Goal: Communication & Community: Ask a question

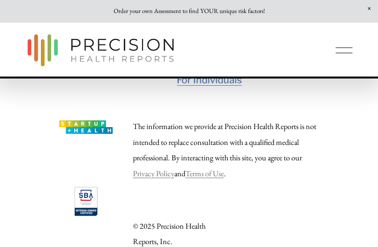
scroll to position [2040, 0]
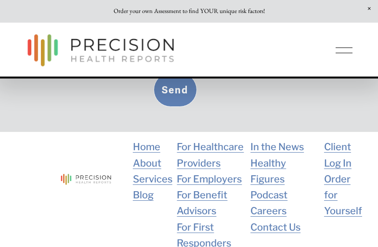
scroll to position [768, 0]
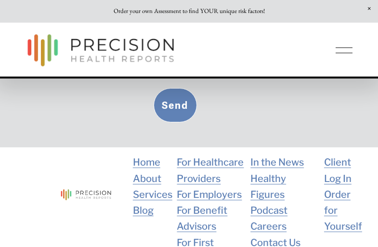
type textarea "Hi, My name is [PERSON_NAME], and I’m the CEO at Digital Octane. We help ensure…"
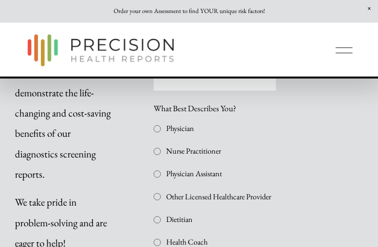
scroll to position [260, 0]
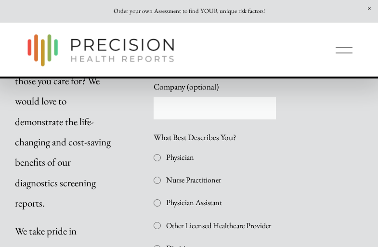
type input "[PERSON_NAME]"
click at [246, 59] on input "Last Name" at bounding box center [246, 58] width 59 height 22
type input "Ch"
click at [215, 110] on input "Company (optional)" at bounding box center [215, 108] width 122 height 22
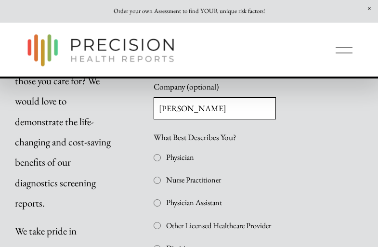
type input "[PERSON_NAME]"
checkbox input "true"
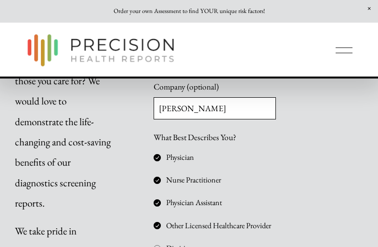
checkbox input "true"
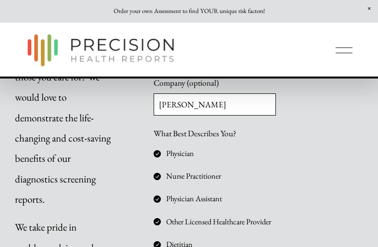
type input "[PERSON_NAME]"
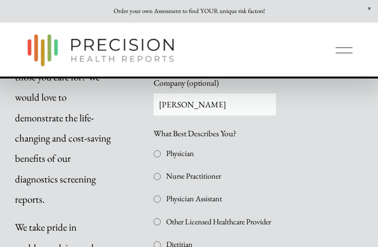
type input "[PERSON_NAME][EMAIL_ADDRESS][DOMAIN_NAME]"
checkbox input "false"
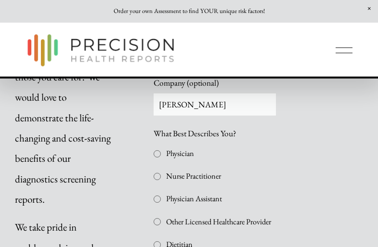
checkbox input "false"
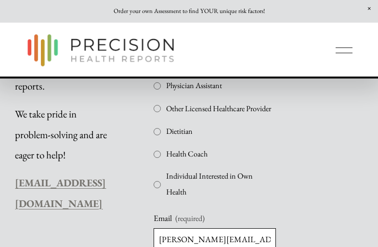
scroll to position [378, 0]
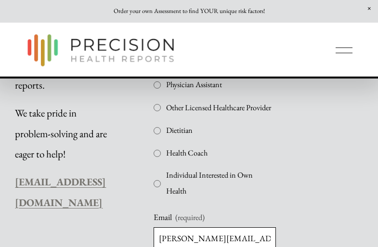
type input "[PERSON_NAME][EMAIL_ADDRESS][DOMAIN_NAME]"
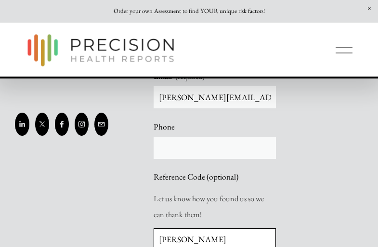
scroll to position [645, 0]
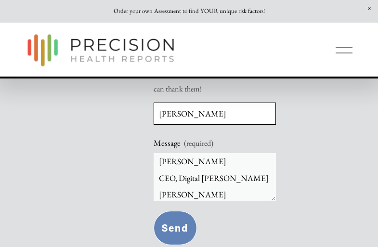
type input "[PERSON_NAME]"
click at [154, 211] on button "Send Send" at bounding box center [175, 228] width 43 height 34
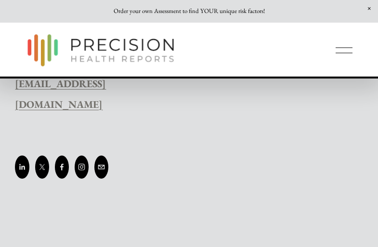
scroll to position [170, 0]
